Goal: Navigation & Orientation: Understand site structure

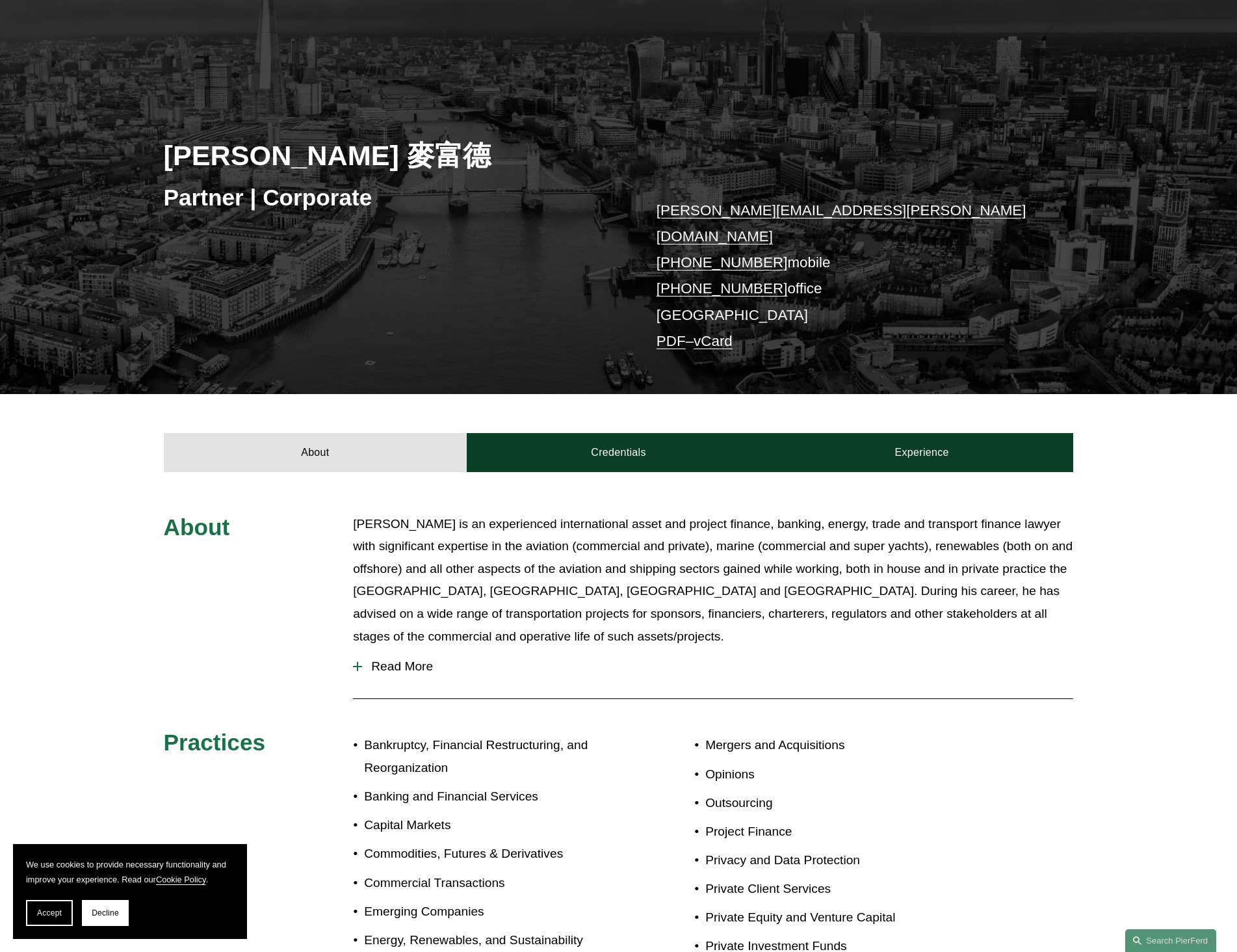
scroll to position [455, 0]
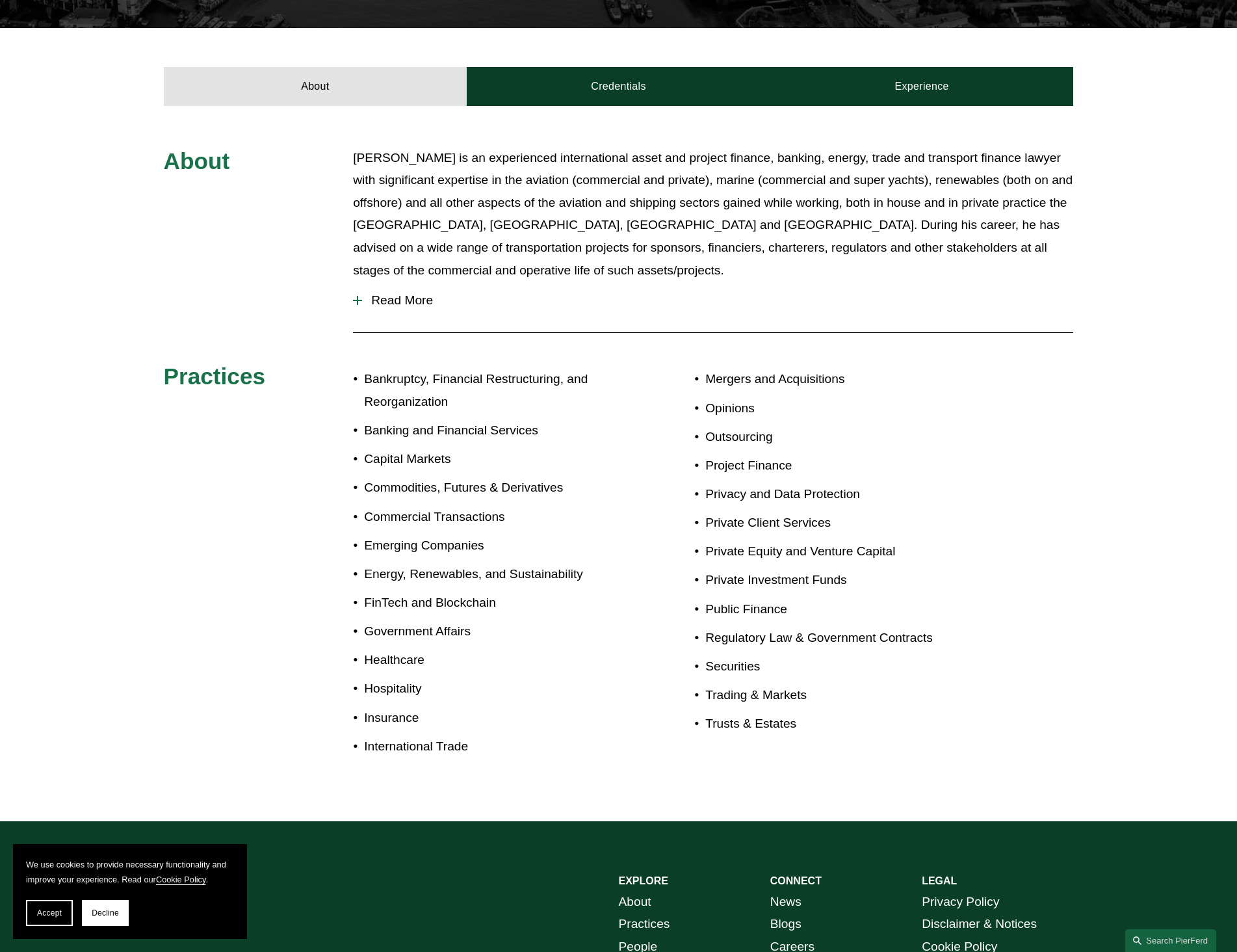
click at [371, 283] on button "Read More" at bounding box center [713, 300] width 720 height 34
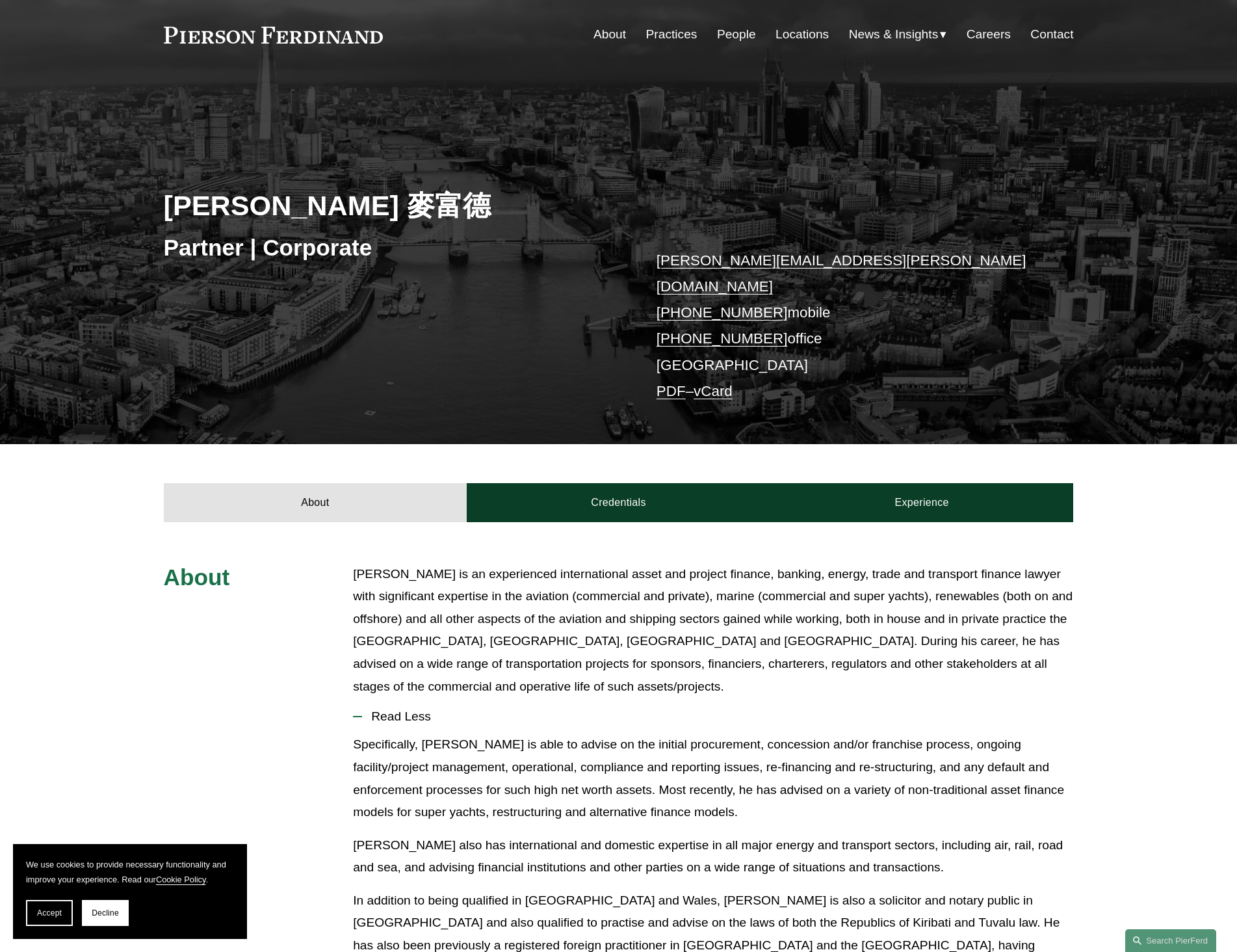
scroll to position [0, 0]
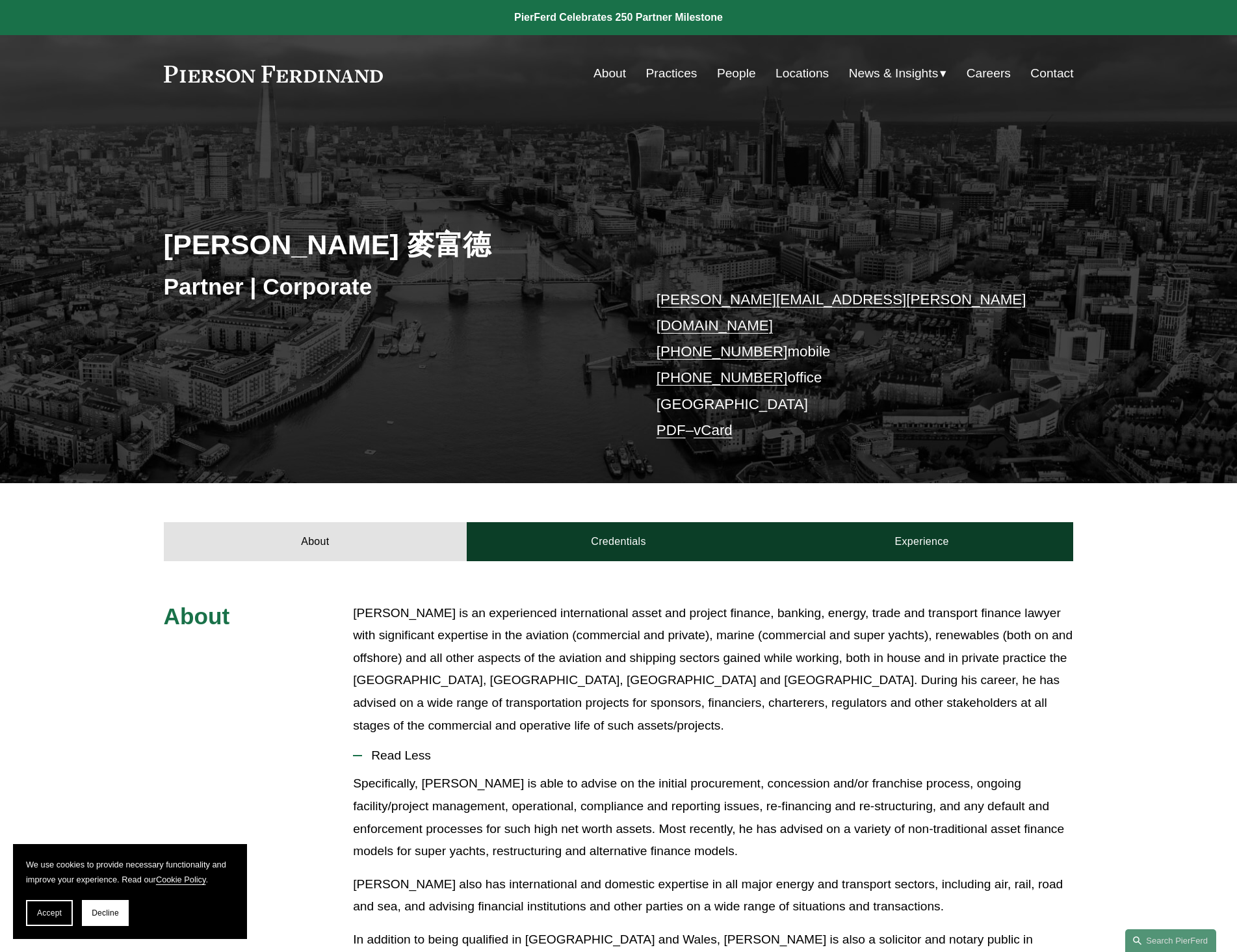
click at [620, 71] on link "About" at bounding box center [610, 73] width 33 height 25
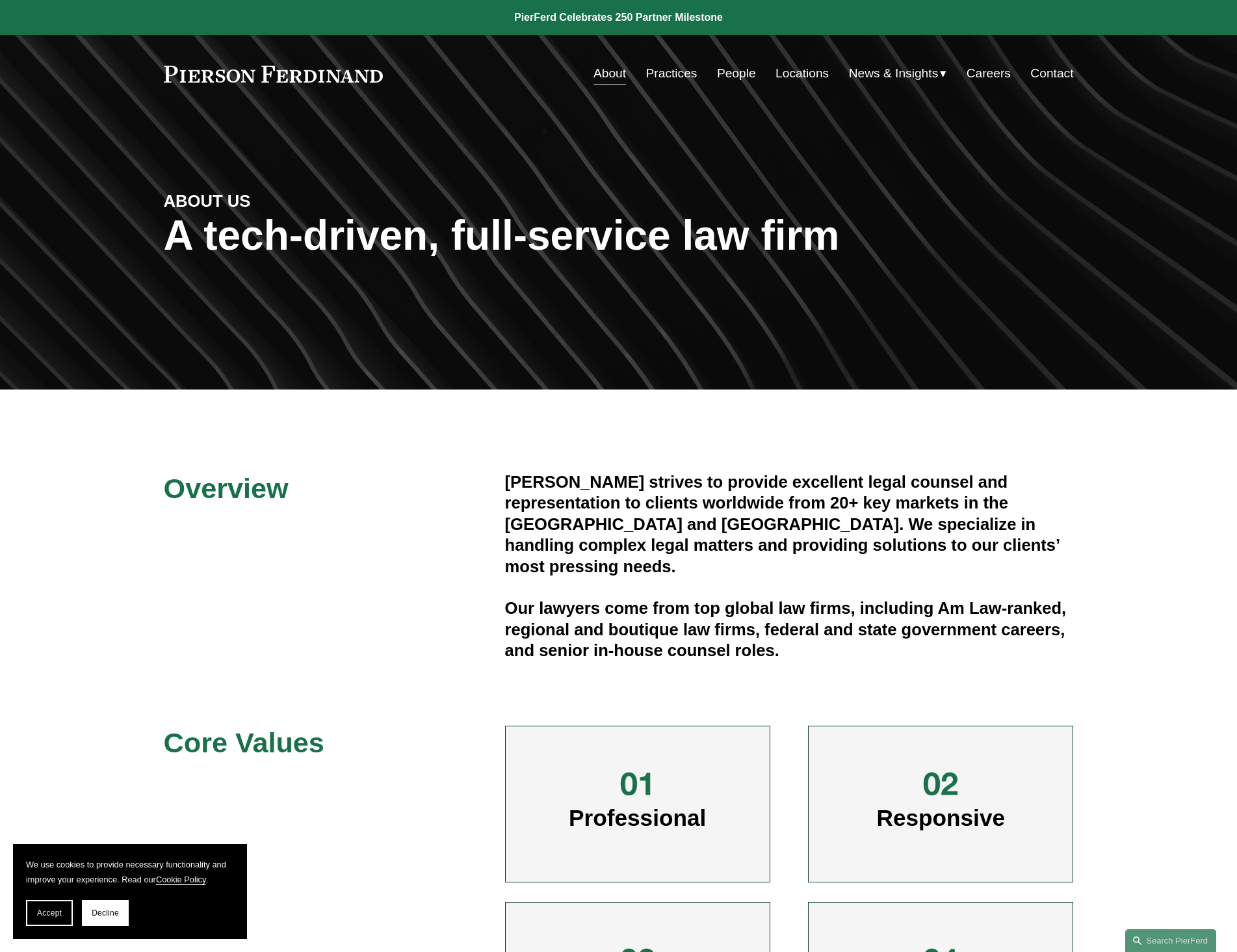
click at [734, 63] on link "People" at bounding box center [736, 73] width 39 height 25
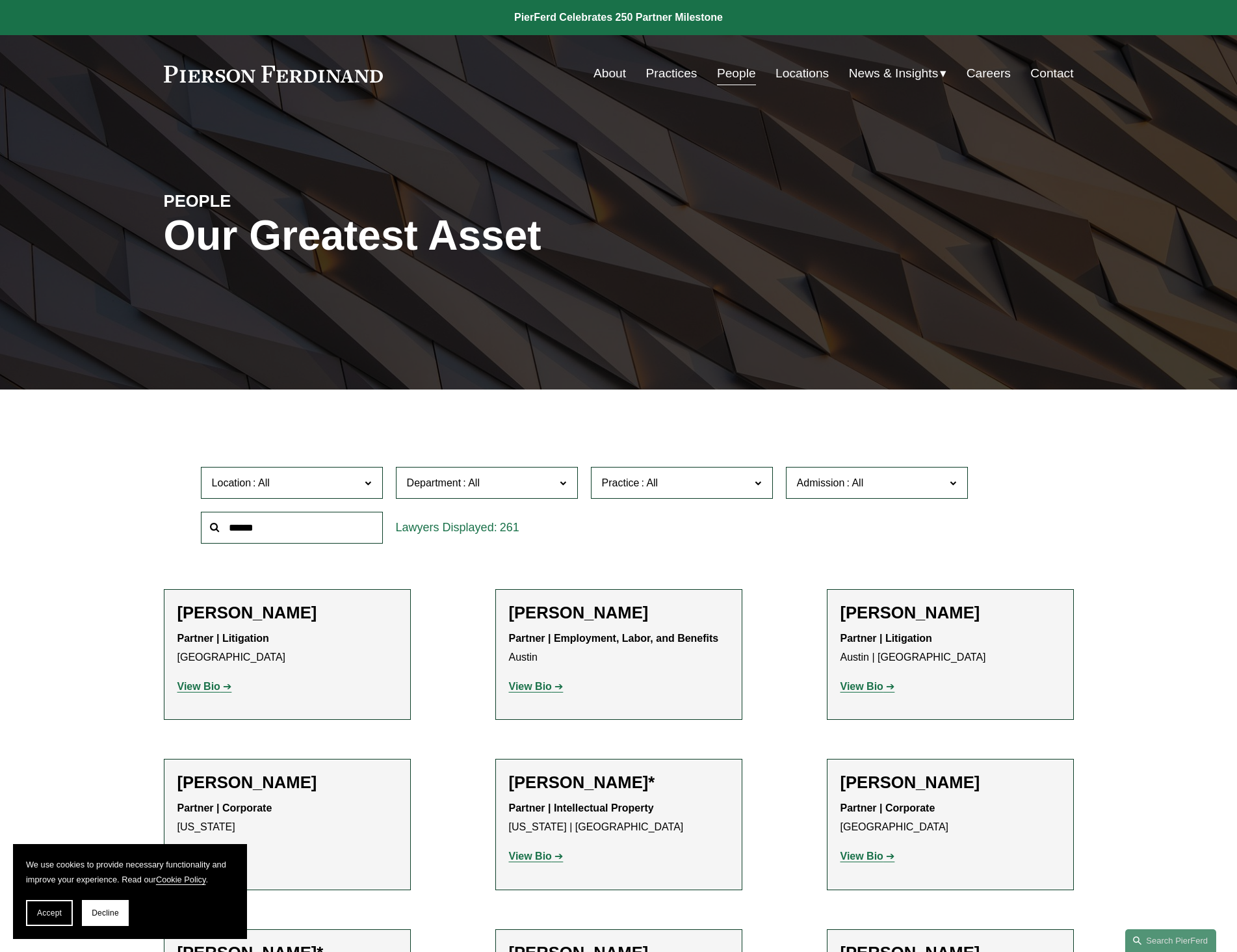
click at [788, 70] on link "Locations" at bounding box center [802, 73] width 53 height 25
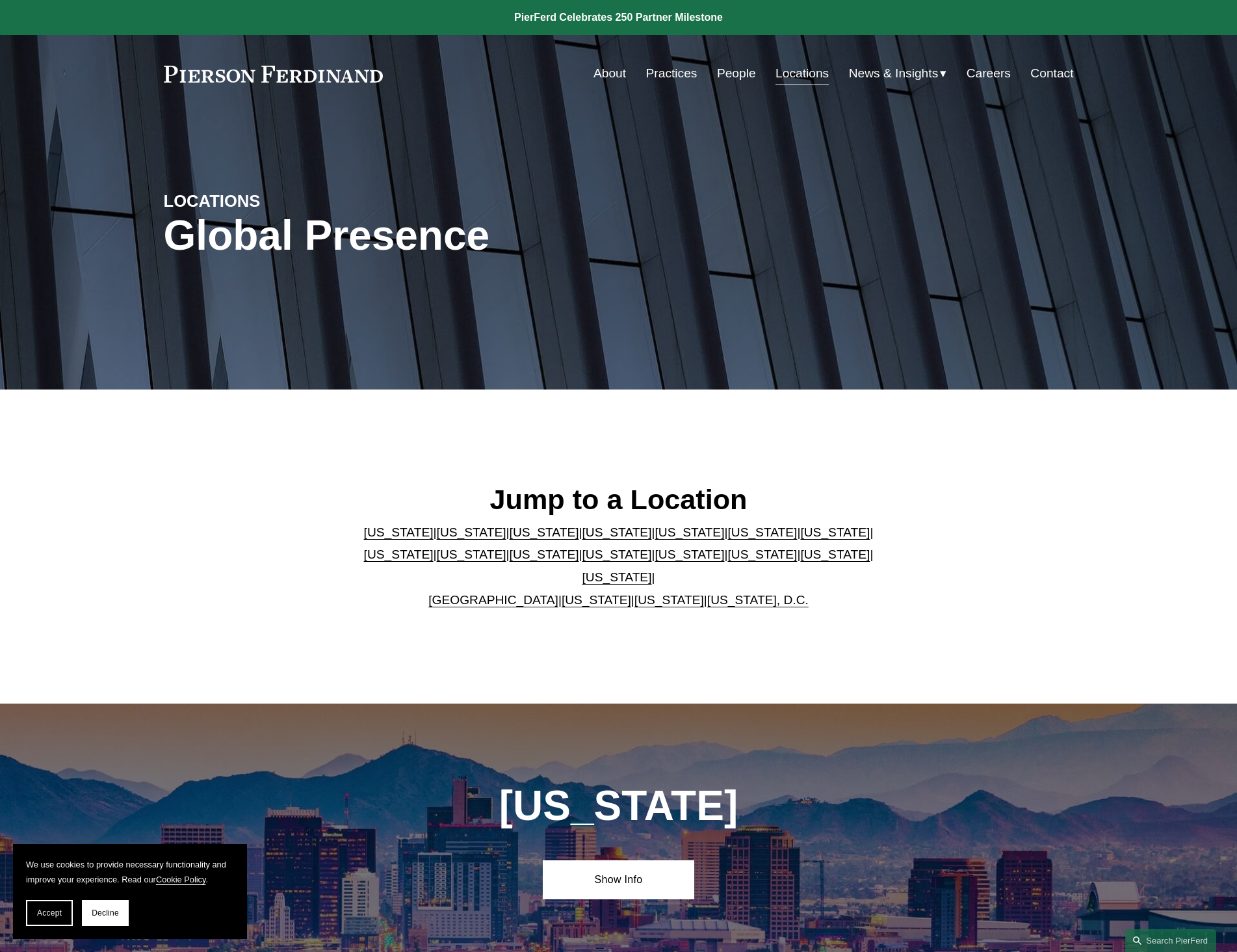
click at [290, 78] on link at bounding box center [273, 74] width 220 height 17
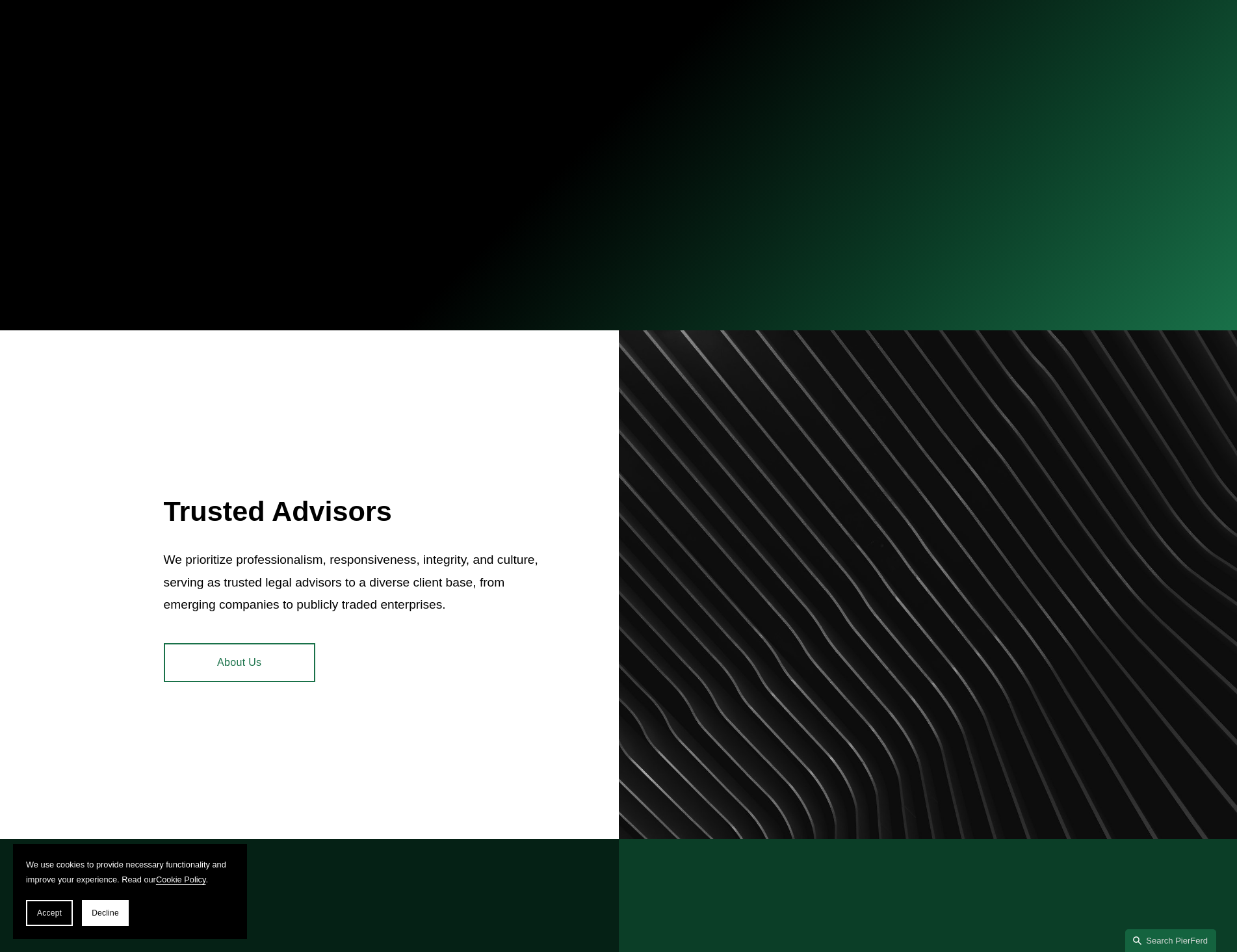
scroll to position [715, 0]
